Goal: Information Seeking & Learning: Learn about a topic

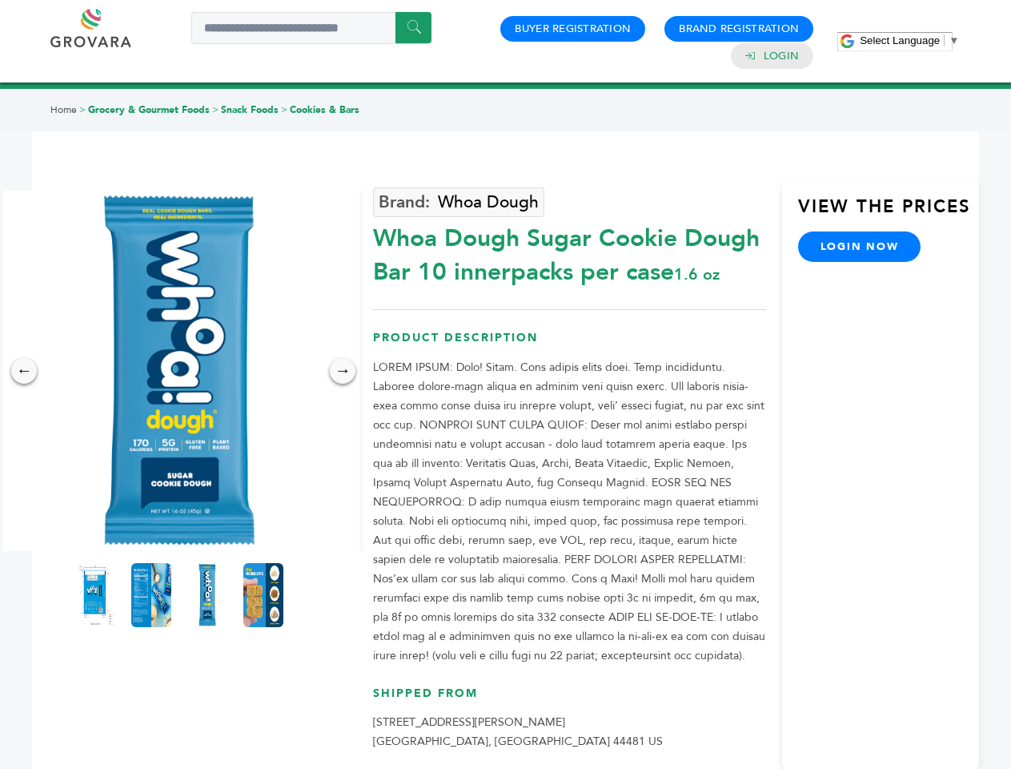
click at [910, 40] on span "Select Language" at bounding box center [900, 40] width 80 height 12
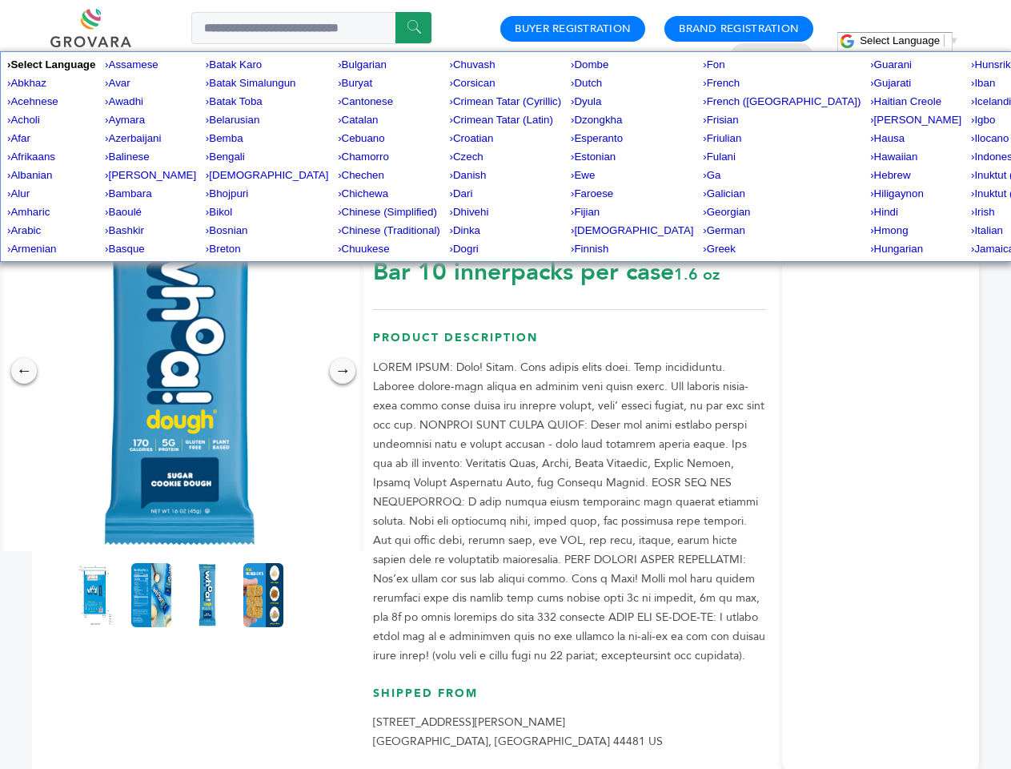
click at [179, 371] on img at bounding box center [179, 371] width 360 height 360
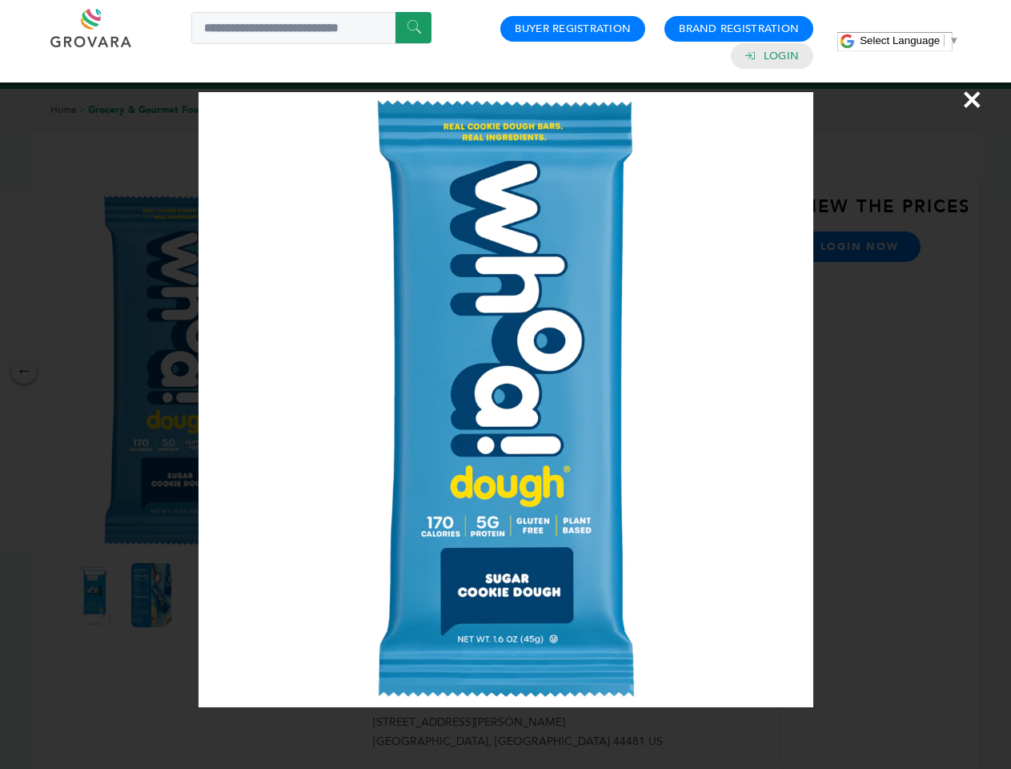
click at [24, 371] on div "×" at bounding box center [505, 384] width 1011 height 769
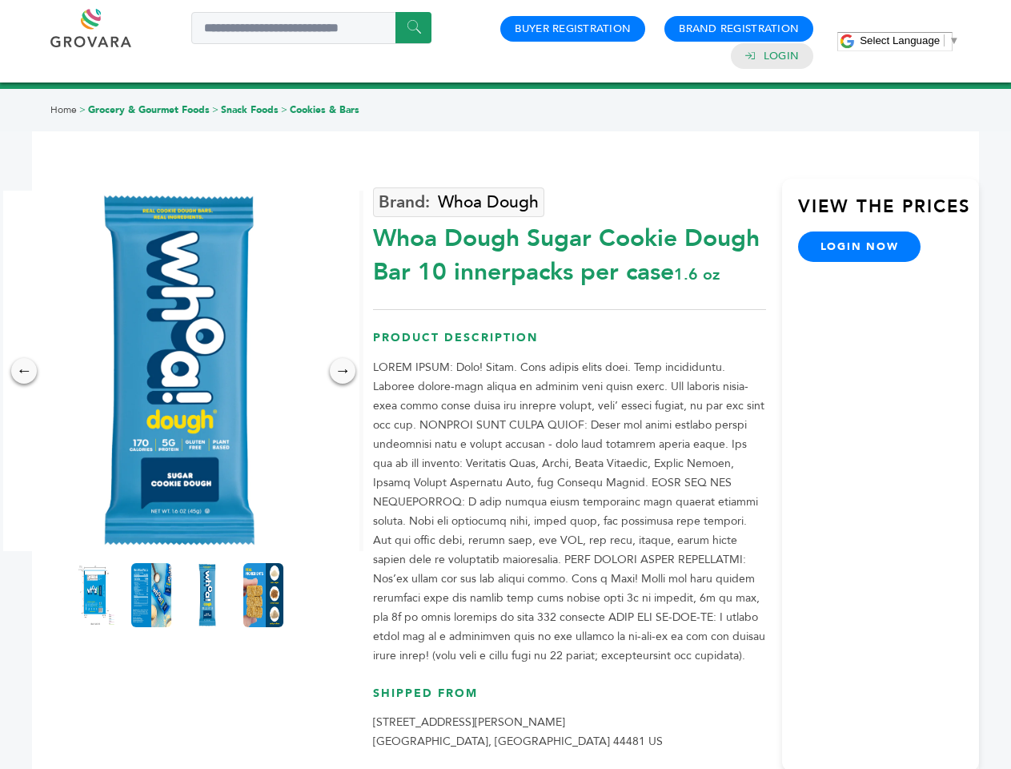
click at [343, 371] on div "→" at bounding box center [343, 371] width 26 height 26
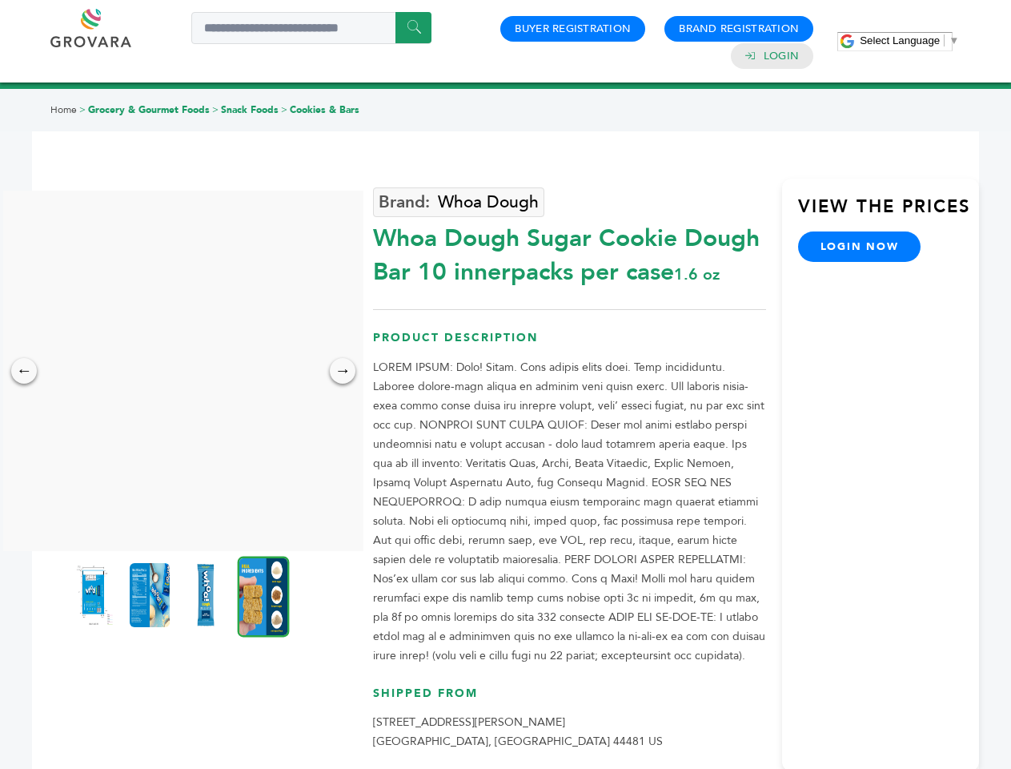
click at [95, 595] on img at bounding box center [94, 595] width 40 height 64
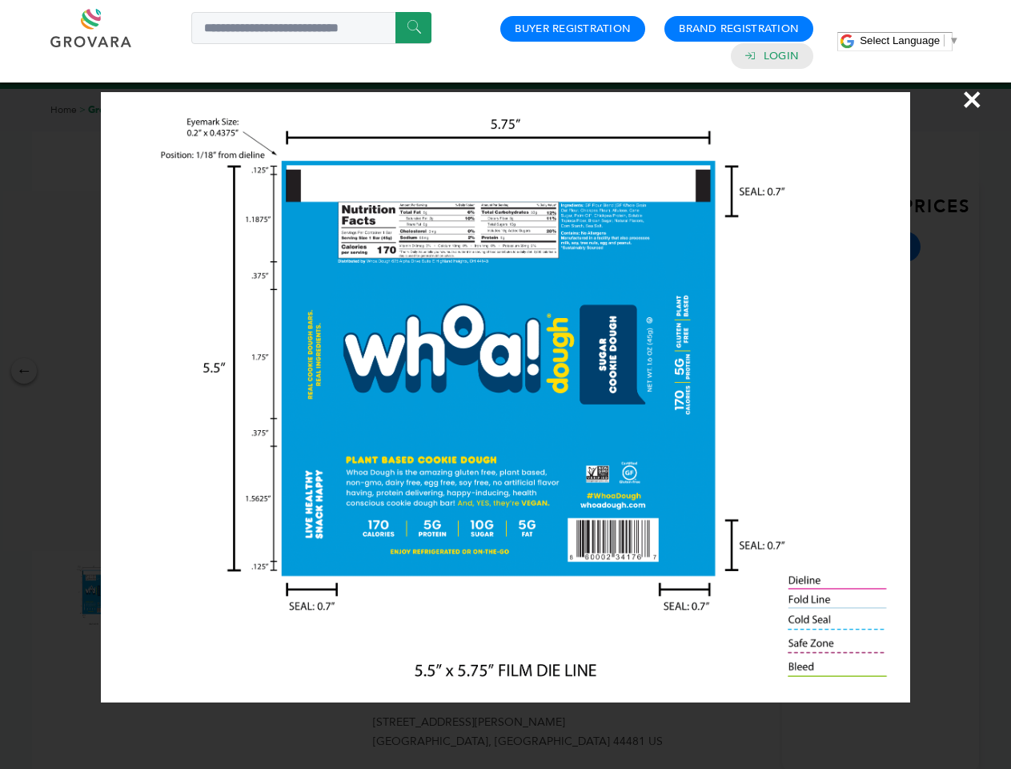
click at [151, 595] on div "×" at bounding box center [505, 384] width 1011 height 769
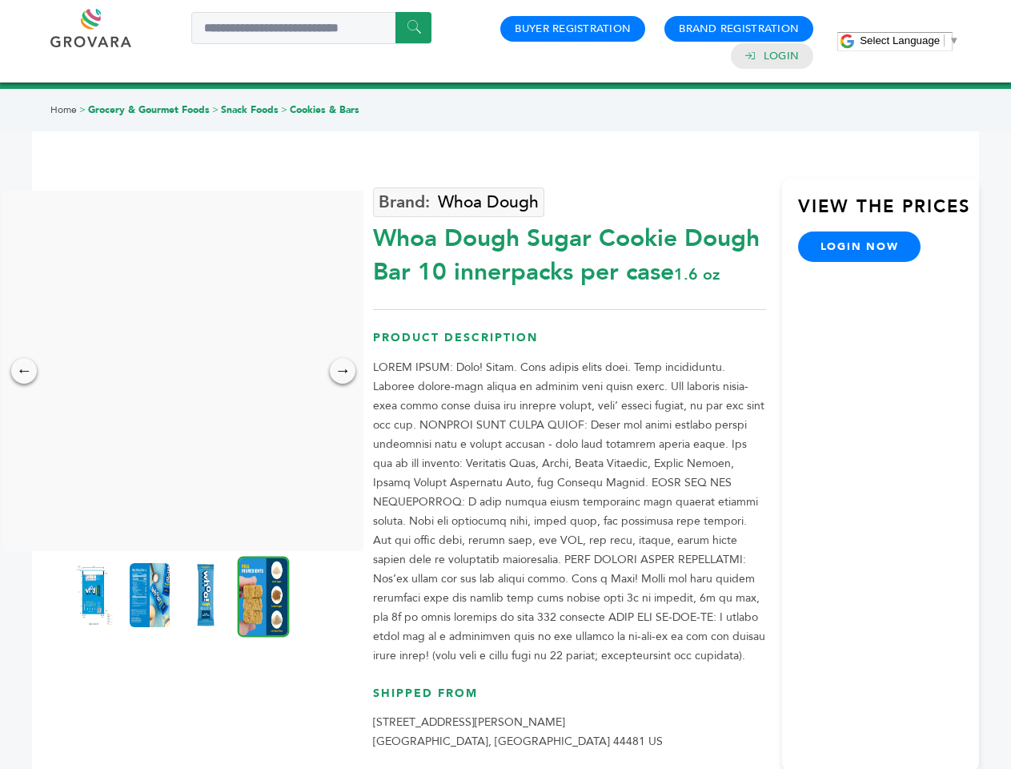
click at [207, 595] on img at bounding box center [206, 595] width 40 height 64
click at [0, 0] on div "×" at bounding box center [0, 0] width 0 height 0
